Goal: Transaction & Acquisition: Purchase product/service

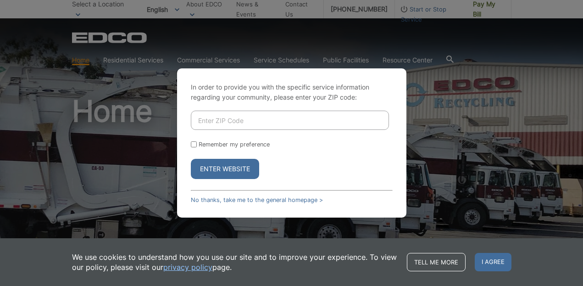
click at [254, 121] on input "Enter ZIP Code" at bounding box center [290, 119] width 198 height 19
type input "92024"
click at [246, 170] on button "Enter Website" at bounding box center [225, 169] width 68 height 20
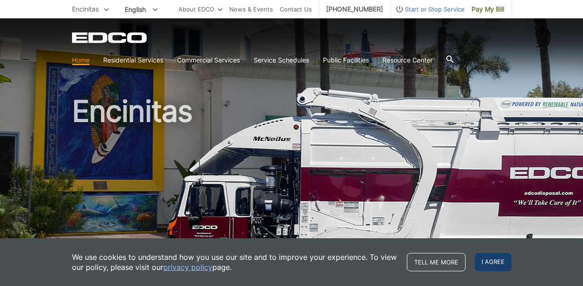
click at [493, 255] on span "I agree" at bounding box center [492, 262] width 37 height 18
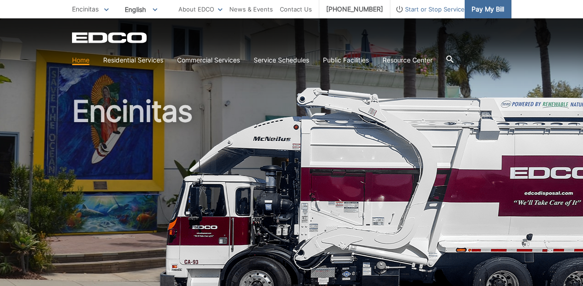
click at [478, 9] on span "Pay My Bill" at bounding box center [487, 9] width 33 height 10
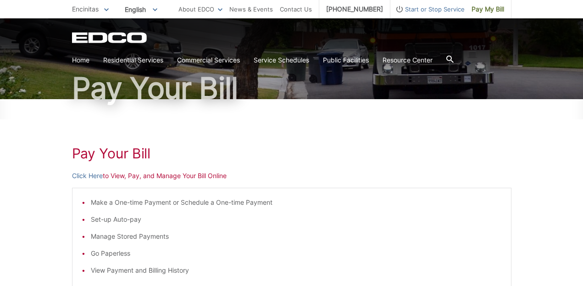
scroll to position [62, 0]
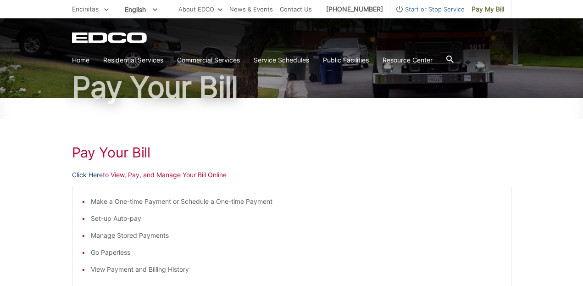
click at [96, 175] on link "Click Here" at bounding box center [87, 175] width 31 height 10
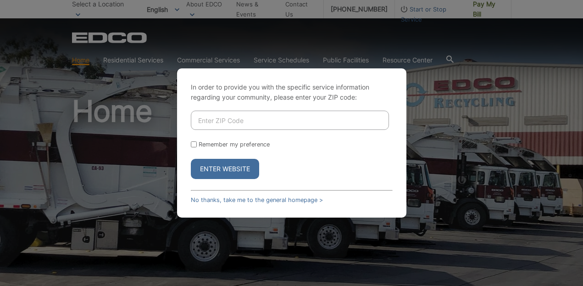
click at [286, 125] on input "Enter ZIP Code" at bounding box center [290, 119] width 198 height 19
type input "92024"
click at [246, 165] on button "Enter Website" at bounding box center [225, 169] width 68 height 20
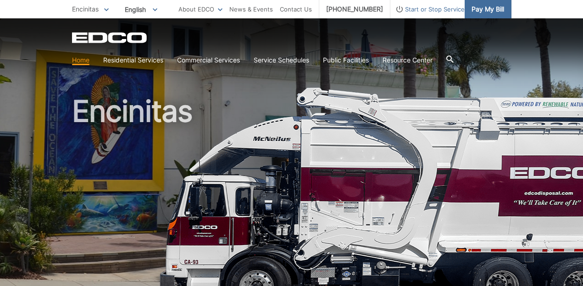
click at [487, 10] on span "Pay My Bill" at bounding box center [487, 9] width 33 height 10
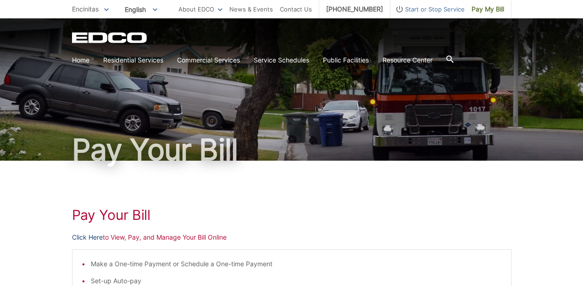
click at [83, 236] on link "Click Here" at bounding box center [87, 237] width 31 height 10
